Goal: Task Accomplishment & Management: Manage account settings

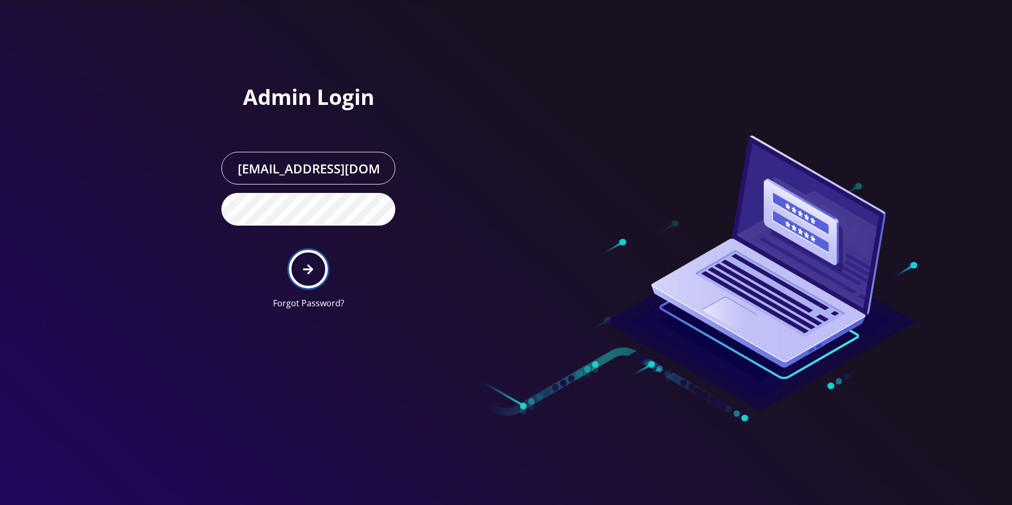
click at [301, 275] on button "submit" at bounding box center [308, 269] width 38 height 38
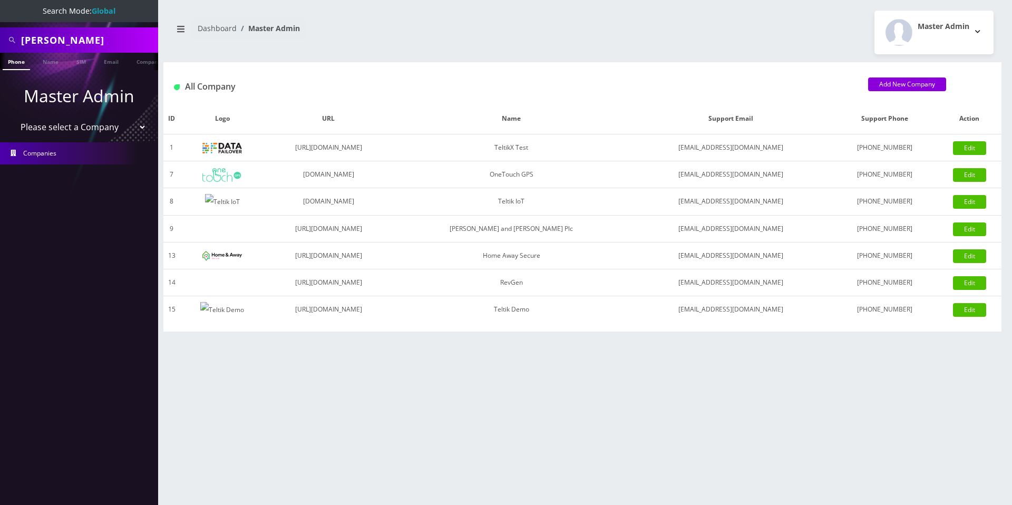
click at [67, 129] on select "Please select a Company TeltikX Test OneTouch GPS Teltik IoT Hale and Serrano P…" at bounding box center [79, 127] width 134 height 20
select select "1"
click at [12, 117] on select "Please select a Company TeltikX Test OneTouch GPS Teltik IoT Hale and Serrano P…" at bounding box center [79, 127] width 134 height 20
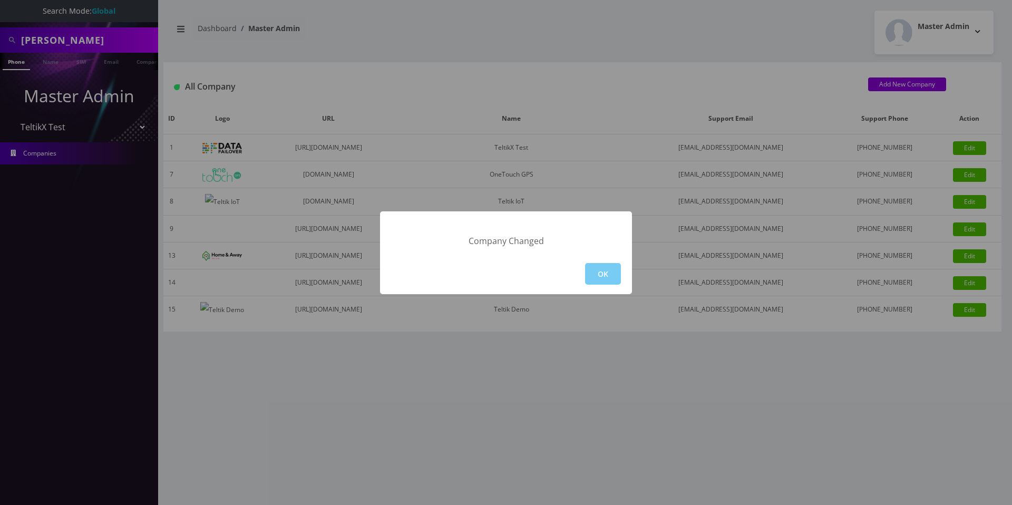
click at [600, 270] on button "OK" at bounding box center [603, 274] width 36 height 22
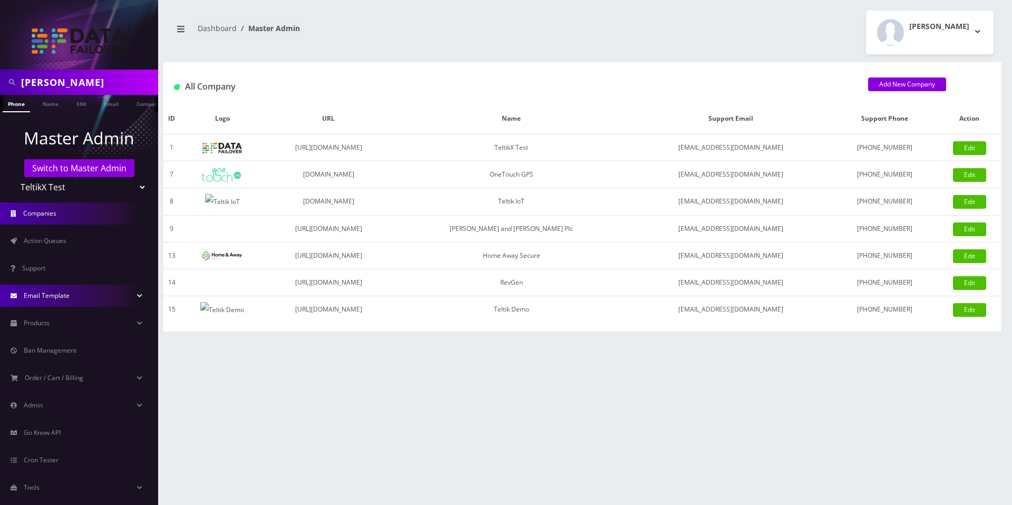
click at [54, 299] on span "Email Template" at bounding box center [47, 295] width 46 height 9
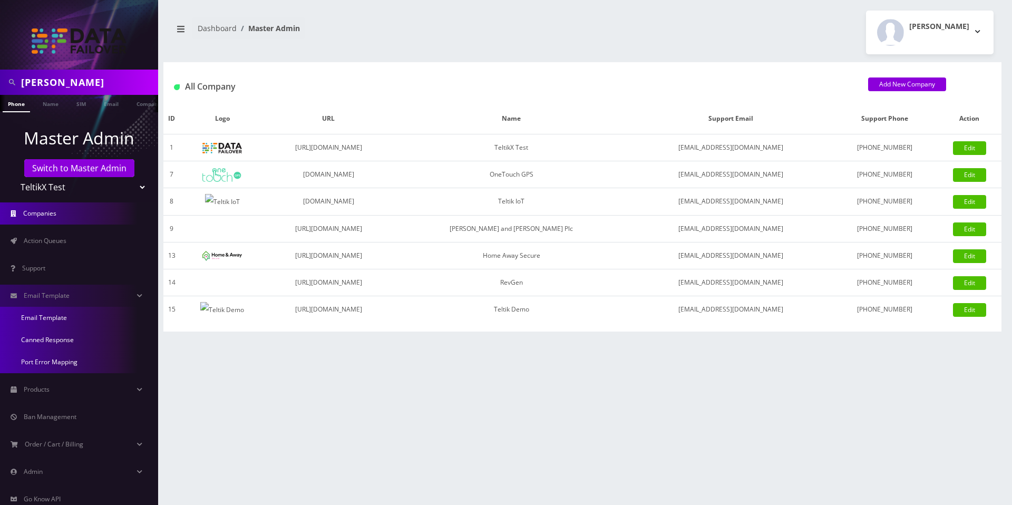
click at [48, 316] on link "Email Template" at bounding box center [79, 318] width 158 height 22
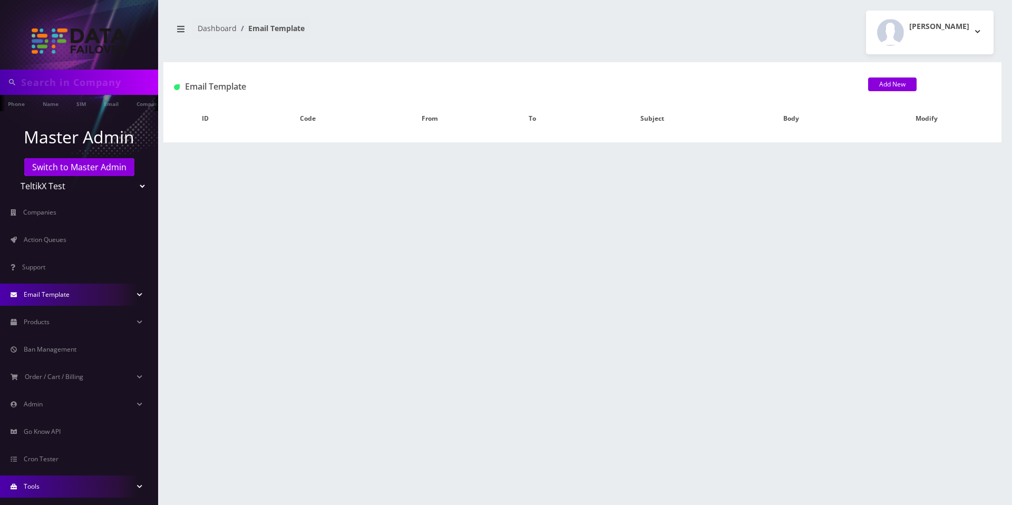
type input "[PERSON_NAME]"
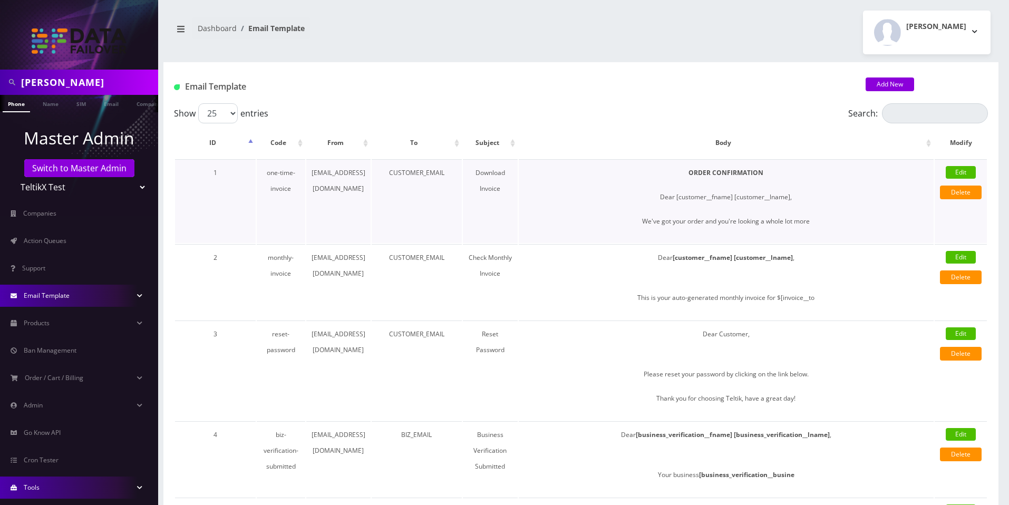
click at [403, 173] on td "CUSTOMER_EMAIL" at bounding box center [417, 201] width 90 height 84
click at [955, 172] on link "Edit" at bounding box center [961, 172] width 30 height 13
type input "[EMAIL_ADDRESS][DOMAIN_NAME]"
type input "CUSTOMER_EMAIL"
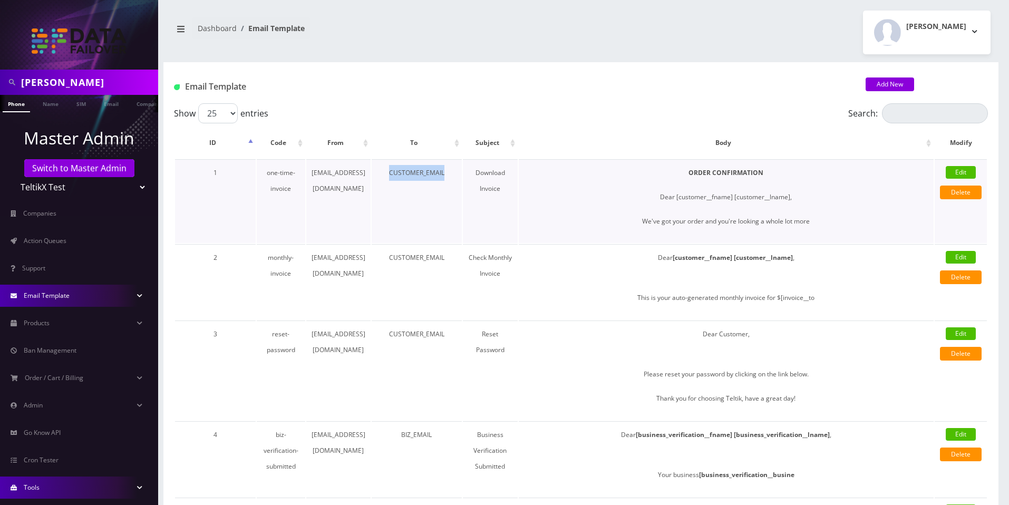
type input "Download Invoice"
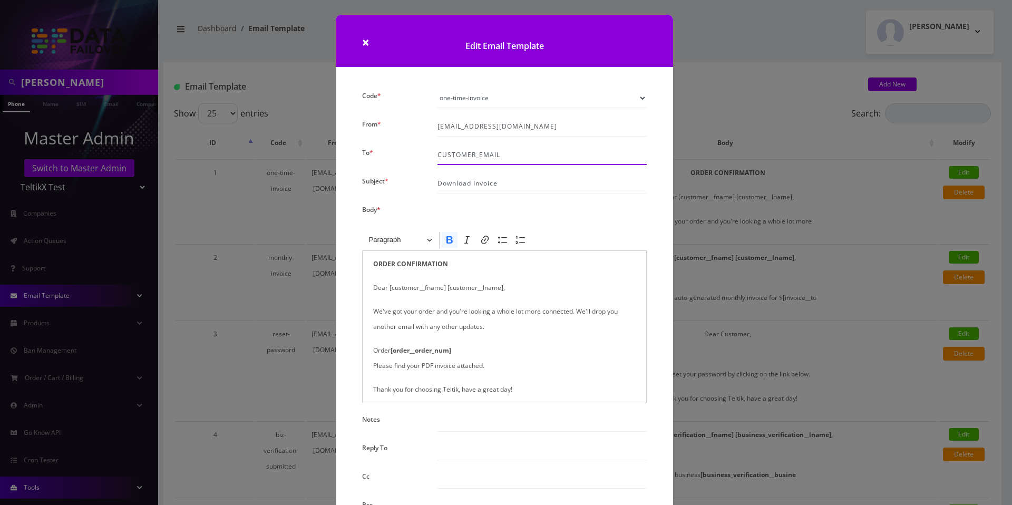
click at [470, 153] on input "CUSTOMER_EMAIL" at bounding box center [542, 155] width 210 height 20
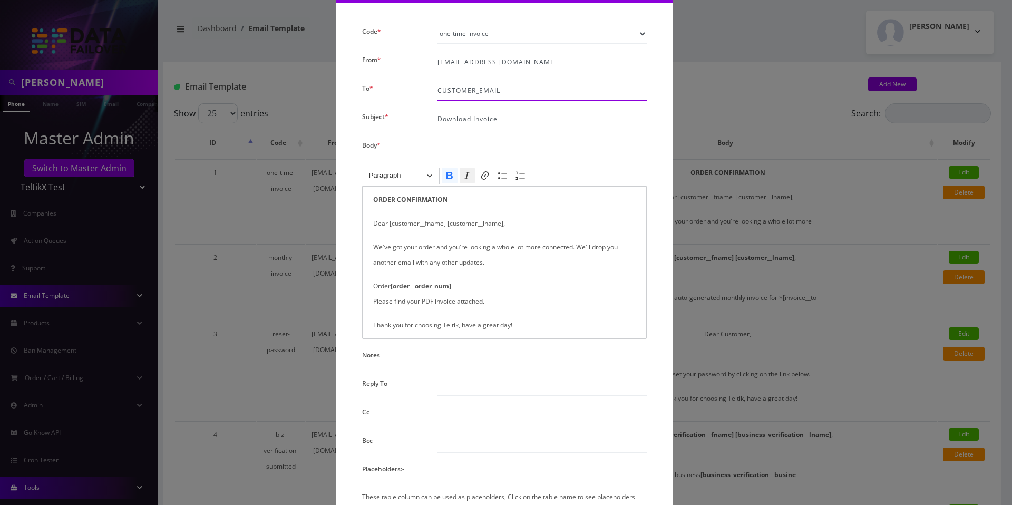
scroll to position [228, 0]
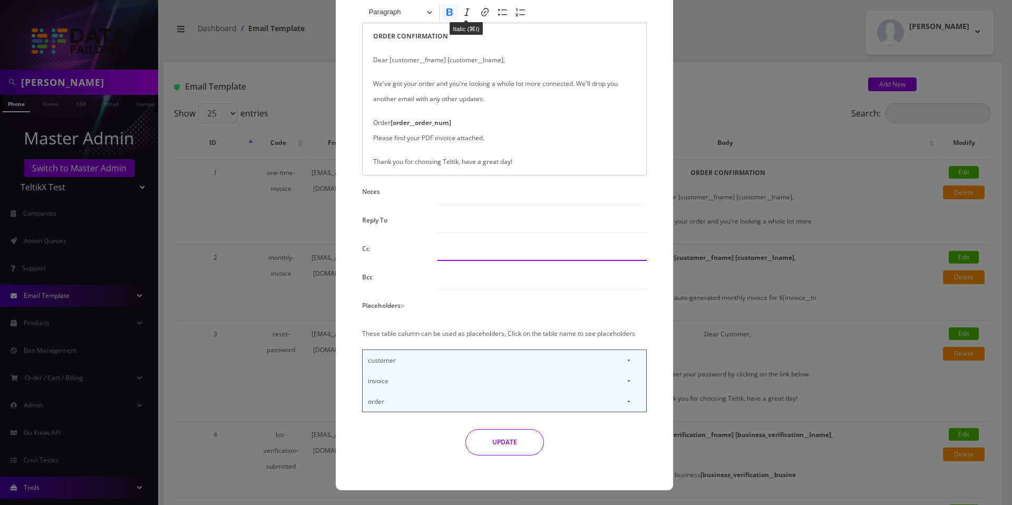
click at [453, 250] on input "Cc" at bounding box center [542, 251] width 210 height 20
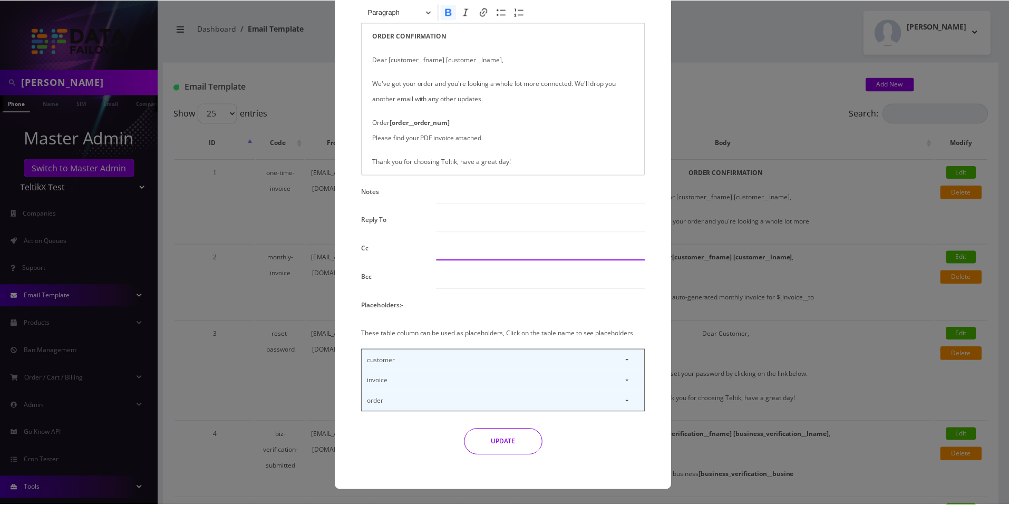
scroll to position [0, 0]
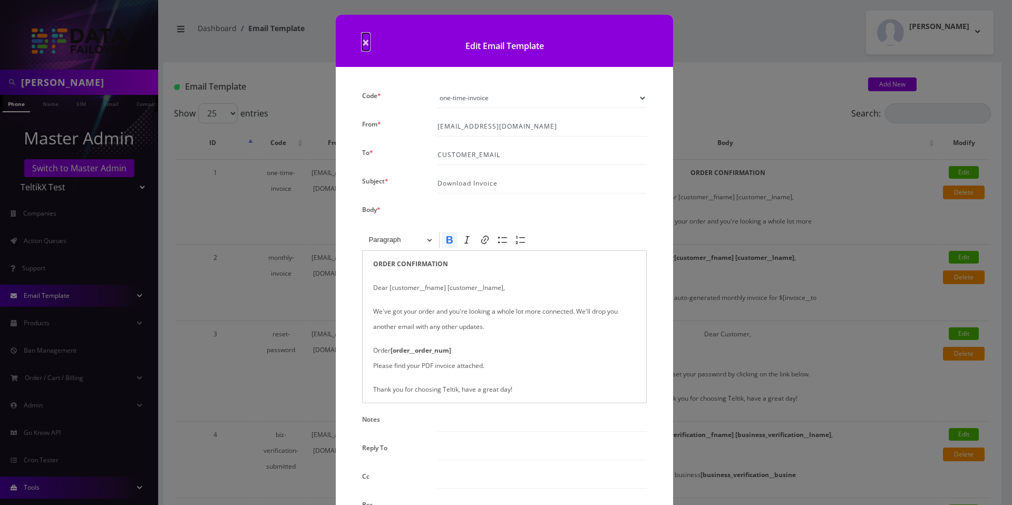
click at [364, 43] on span "×" at bounding box center [365, 41] width 7 height 17
